Goal: Information Seeking & Learning: Learn about a topic

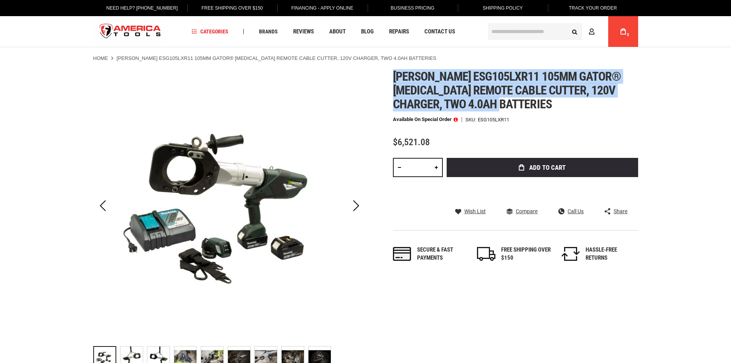
drag, startPoint x: 396, startPoint y: 76, endPoint x: 558, endPoint y: 104, distance: 164.3
click at [558, 104] on h1 "[PERSON_NAME] esg105lxr11 105mm gator® [MEDICAL_DATA] remote cable cutter, 120v…" at bounding box center [515, 89] width 245 height 41
copy span "[PERSON_NAME] esg105lxr11 105mm gator® [MEDICAL_DATA] remote cable cutter, 120v…"
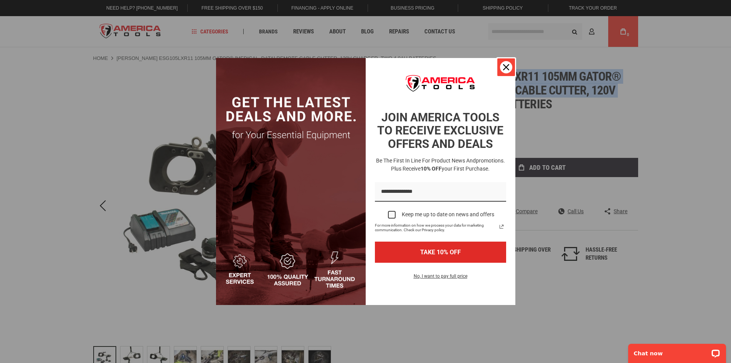
click at [509, 69] on icon "close icon" at bounding box center [506, 67] width 6 height 6
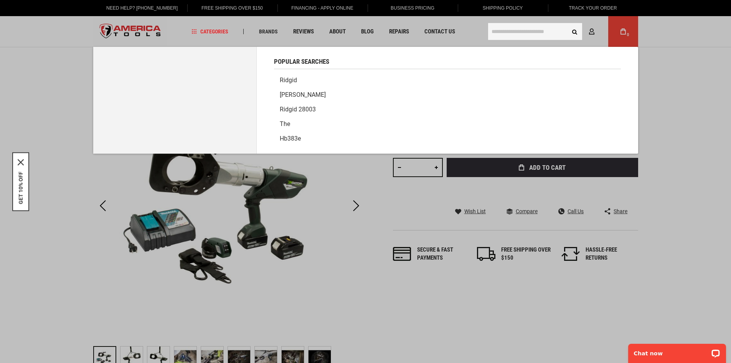
click at [488, 29] on input "text" at bounding box center [535, 31] width 94 height 17
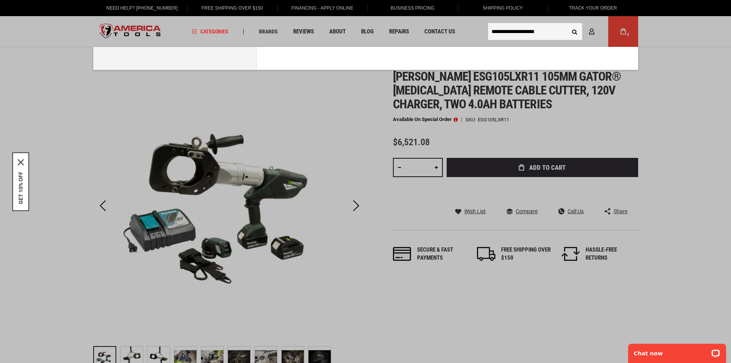
type input "**********"
click at [568, 24] on button "Search" at bounding box center [575, 31] width 15 height 15
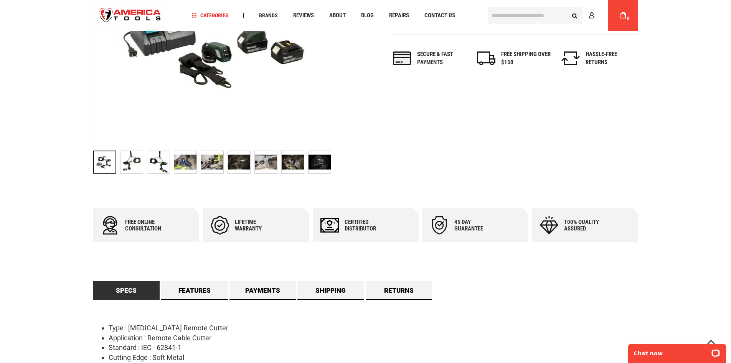
scroll to position [307, 0]
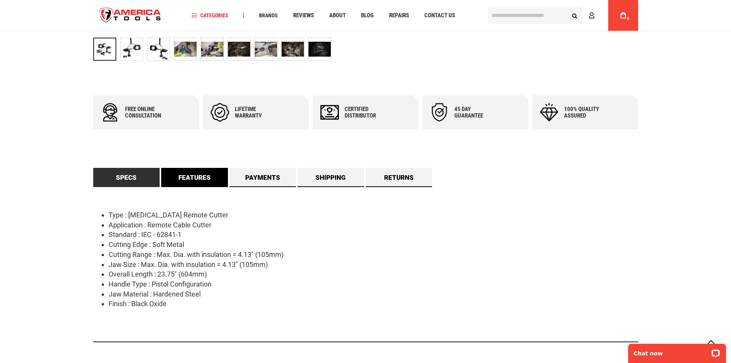
click at [190, 177] on link "Features" at bounding box center [194, 177] width 67 height 19
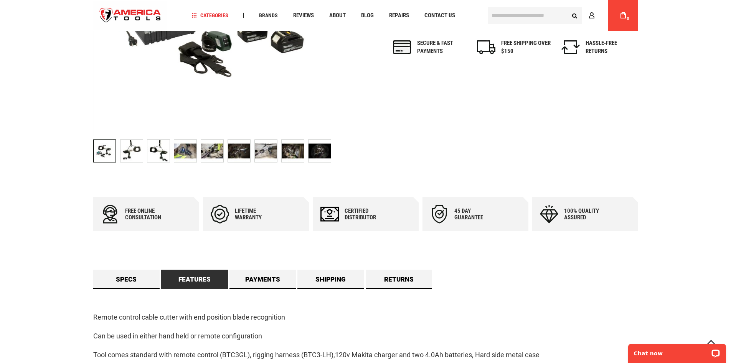
scroll to position [192, 0]
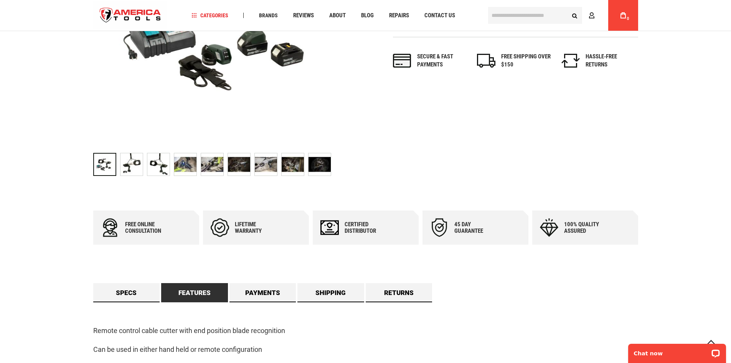
click at [131, 281] on div "Free online consultation Lifetime warranty Certified Distributor 45 day Guarant…" at bounding box center [365, 310] width 545 height 200
click at [131, 288] on link "Specs" at bounding box center [126, 292] width 67 height 19
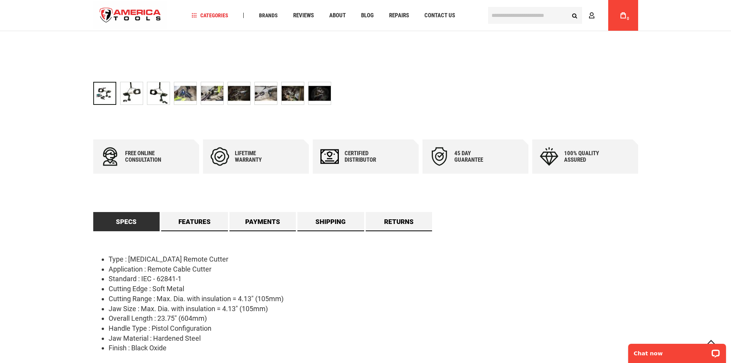
scroll to position [384, 0]
